Goal: Information Seeking & Learning: Learn about a topic

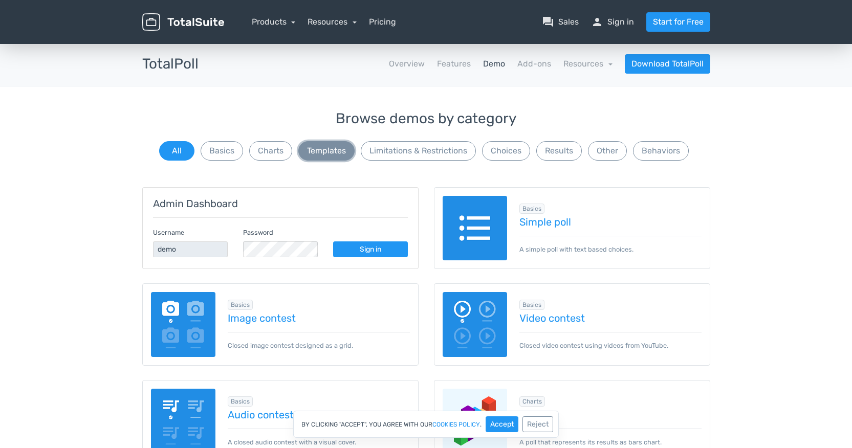
click at [326, 151] on button "Templates" at bounding box center [326, 150] width 56 height 19
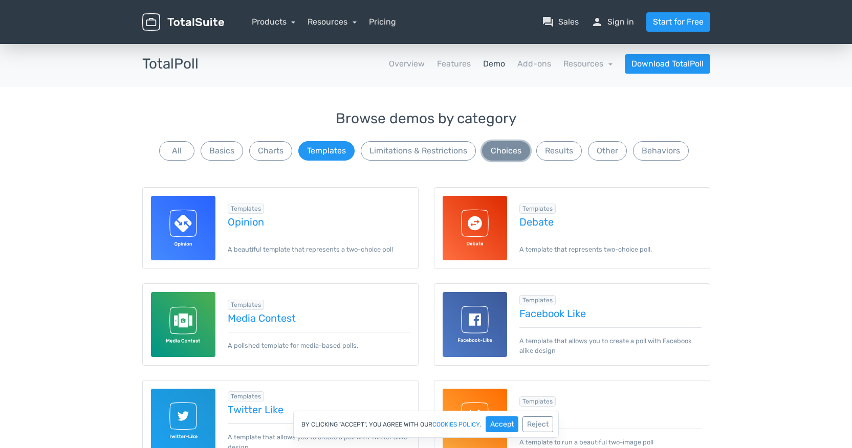
click at [503, 154] on button "Choices" at bounding box center [506, 150] width 48 height 19
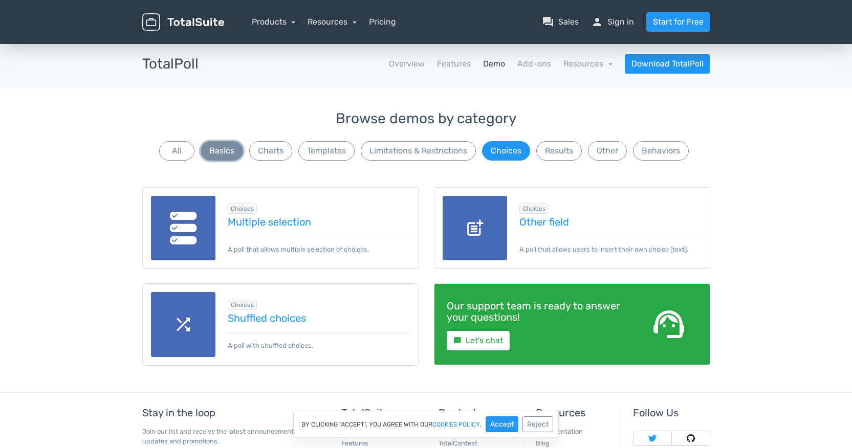
click at [219, 157] on button "Basics" at bounding box center [222, 150] width 42 height 19
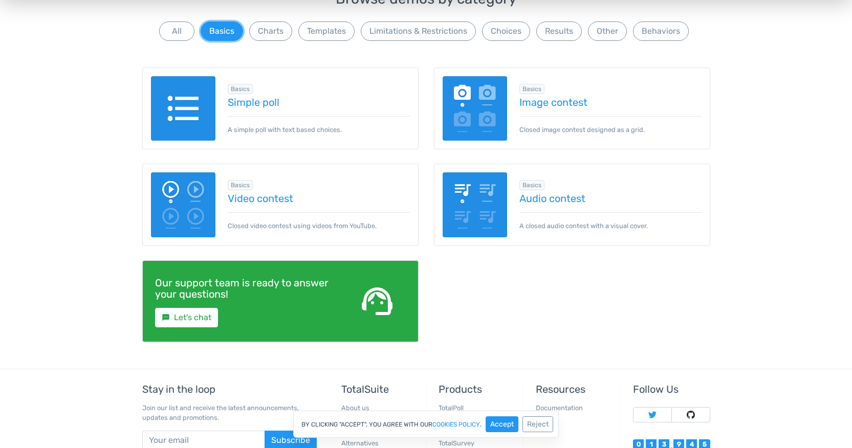
scroll to position [67, 0]
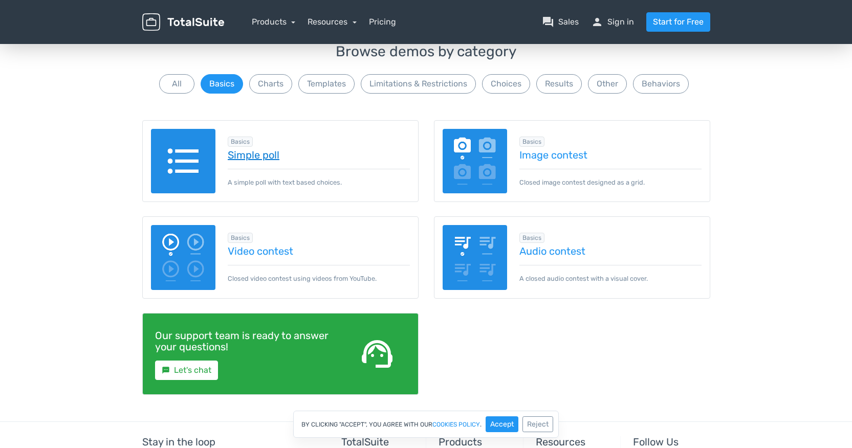
click at [248, 155] on link "Simple poll" at bounding box center [319, 154] width 182 height 11
click at [283, 83] on button "Charts" at bounding box center [270, 83] width 43 height 19
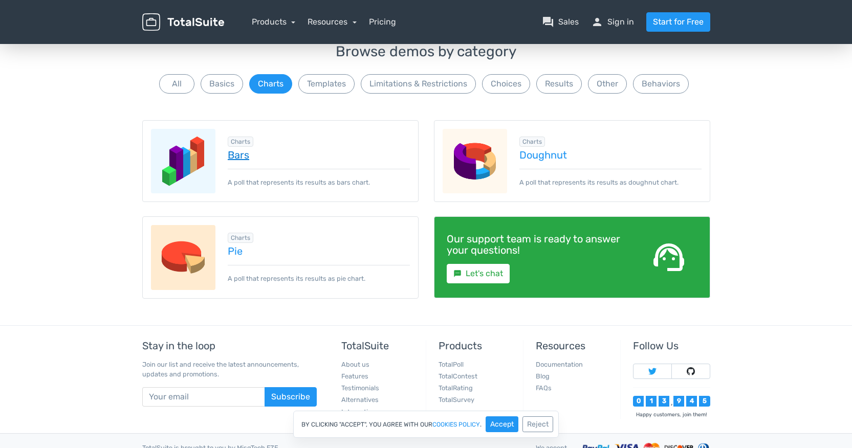
click at [243, 155] on link "Bars" at bounding box center [319, 154] width 182 height 11
click at [380, 80] on button "Limitations & Restrictions" at bounding box center [418, 83] width 115 height 19
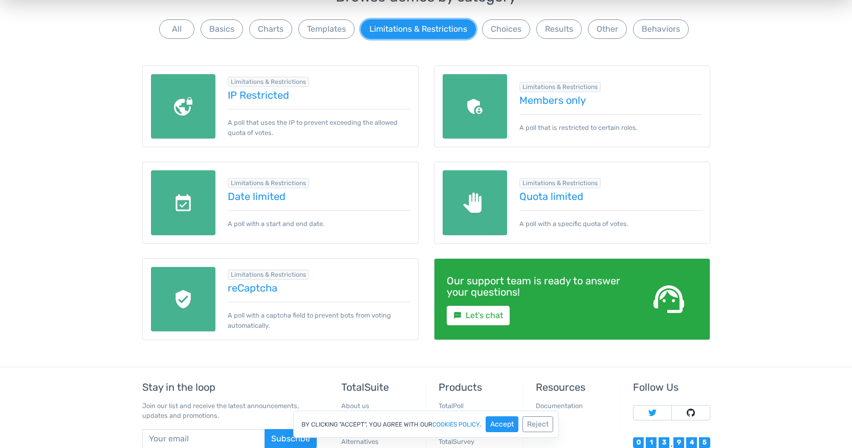
scroll to position [62, 0]
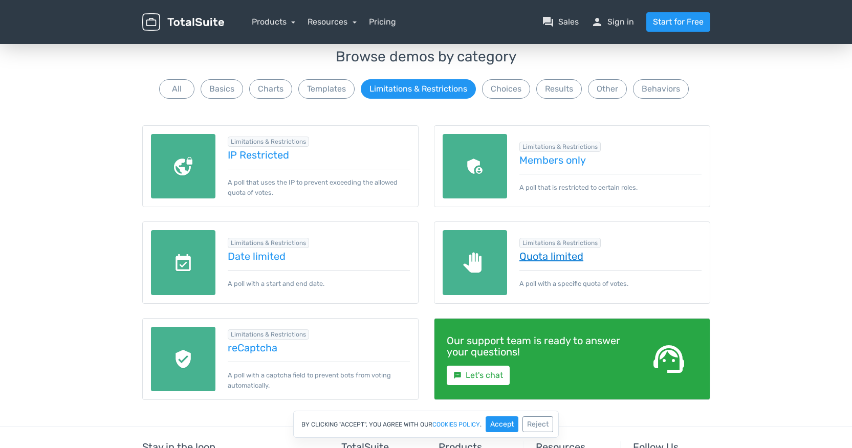
click at [563, 258] on link "Quota limited" at bounding box center [610, 256] width 182 height 11
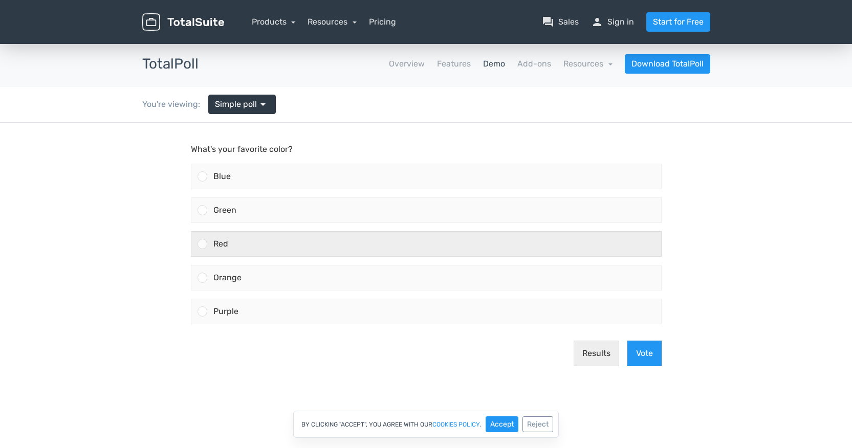
click at [205, 245] on div at bounding box center [203, 244] width 10 height 10
click at [202, 244] on input "Red" at bounding box center [202, 244] width 0 height 0
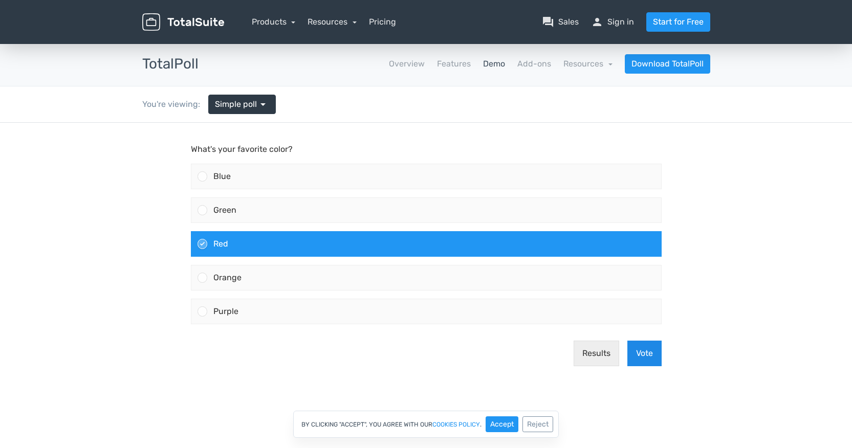
click at [653, 359] on button "Vote" at bounding box center [644, 354] width 34 height 26
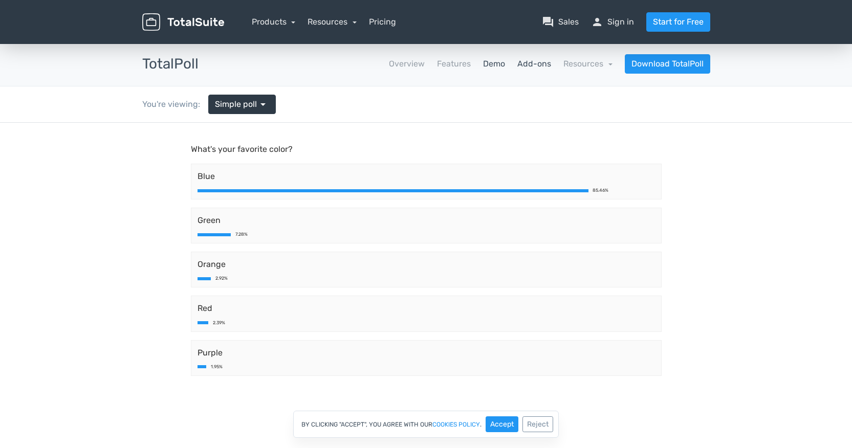
click at [524, 67] on link "Add-ons" at bounding box center [534, 64] width 34 height 12
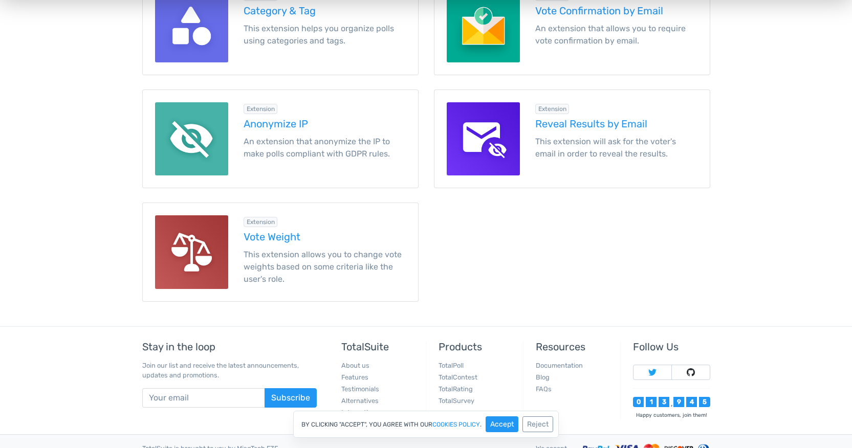
scroll to position [1414, 0]
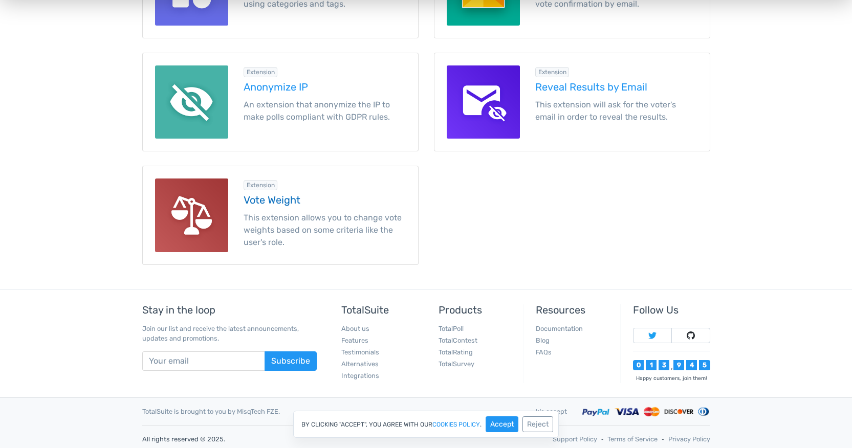
click at [272, 202] on h5 "Vote Weight" at bounding box center [325, 199] width 162 height 11
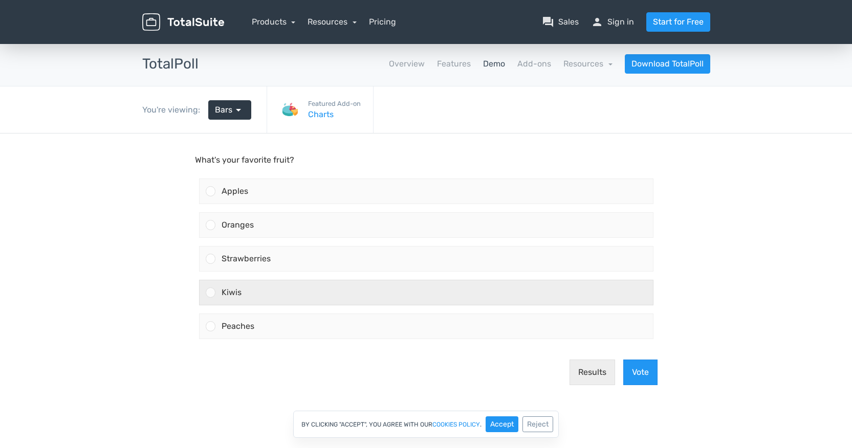
click at [212, 293] on div at bounding box center [211, 293] width 10 height 10
click at [210, 293] on input "Kiwis" at bounding box center [210, 293] width 0 height 0
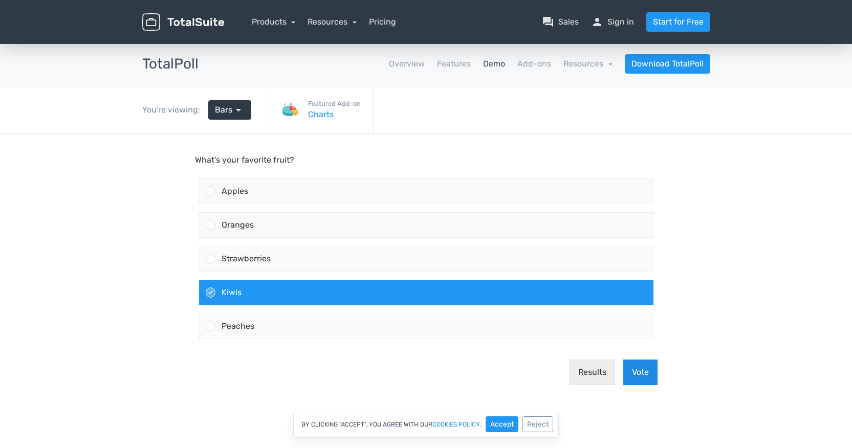
click at [643, 371] on button "Vote" at bounding box center [640, 373] width 34 height 26
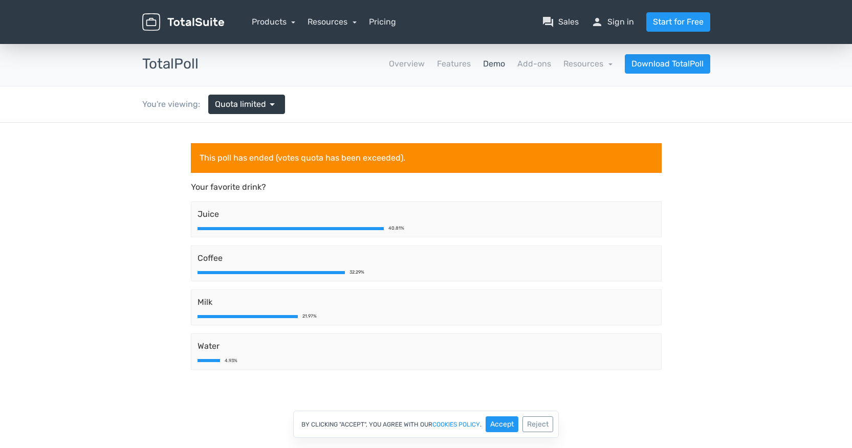
click at [332, 157] on div "This poll has ended (votes quota has been exceeded)." at bounding box center [426, 158] width 471 height 30
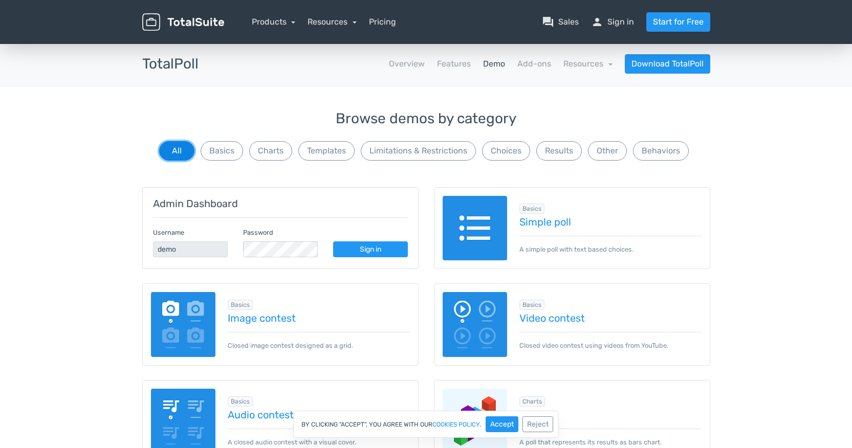
click at [178, 151] on button "All" at bounding box center [176, 150] width 35 height 19
click at [220, 149] on button "Basics" at bounding box center [222, 150] width 42 height 19
